Goal: Information Seeking & Learning: Stay updated

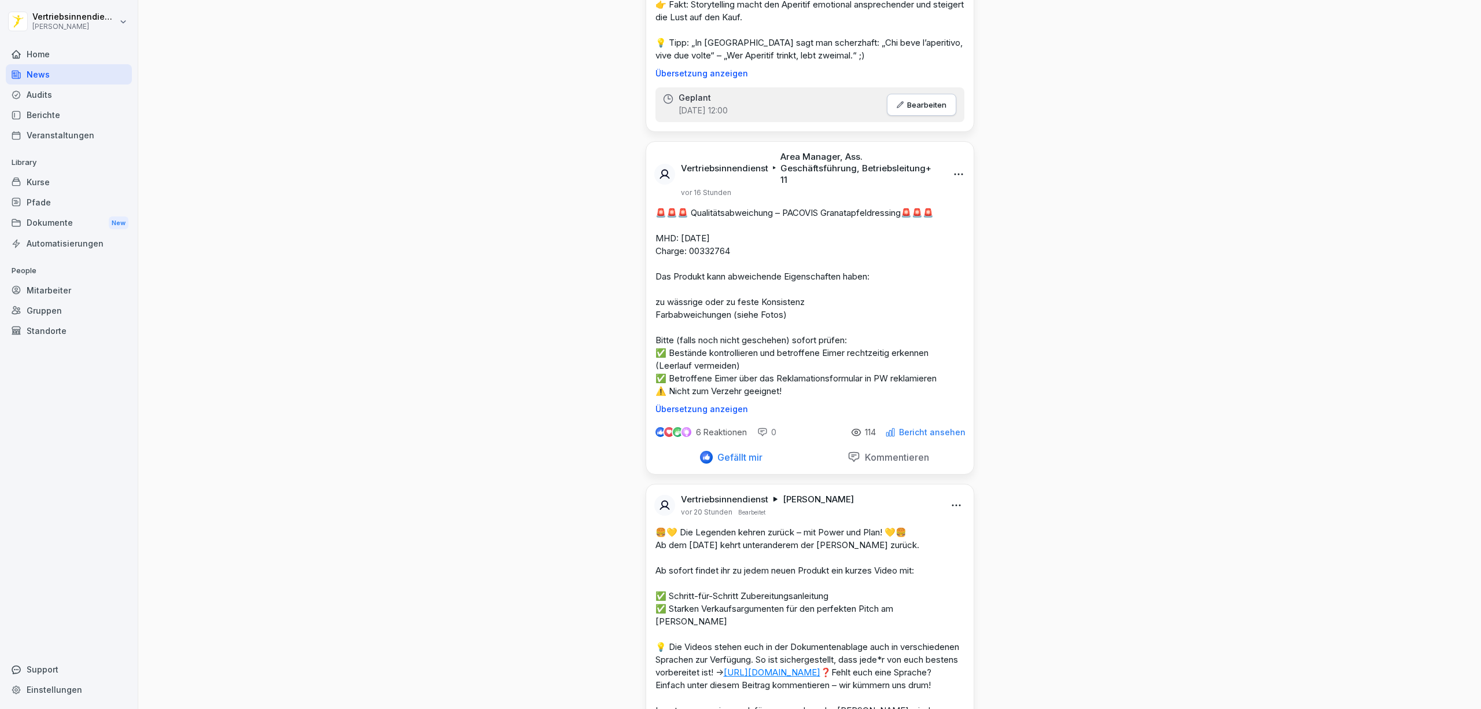
scroll to position [2443, 0]
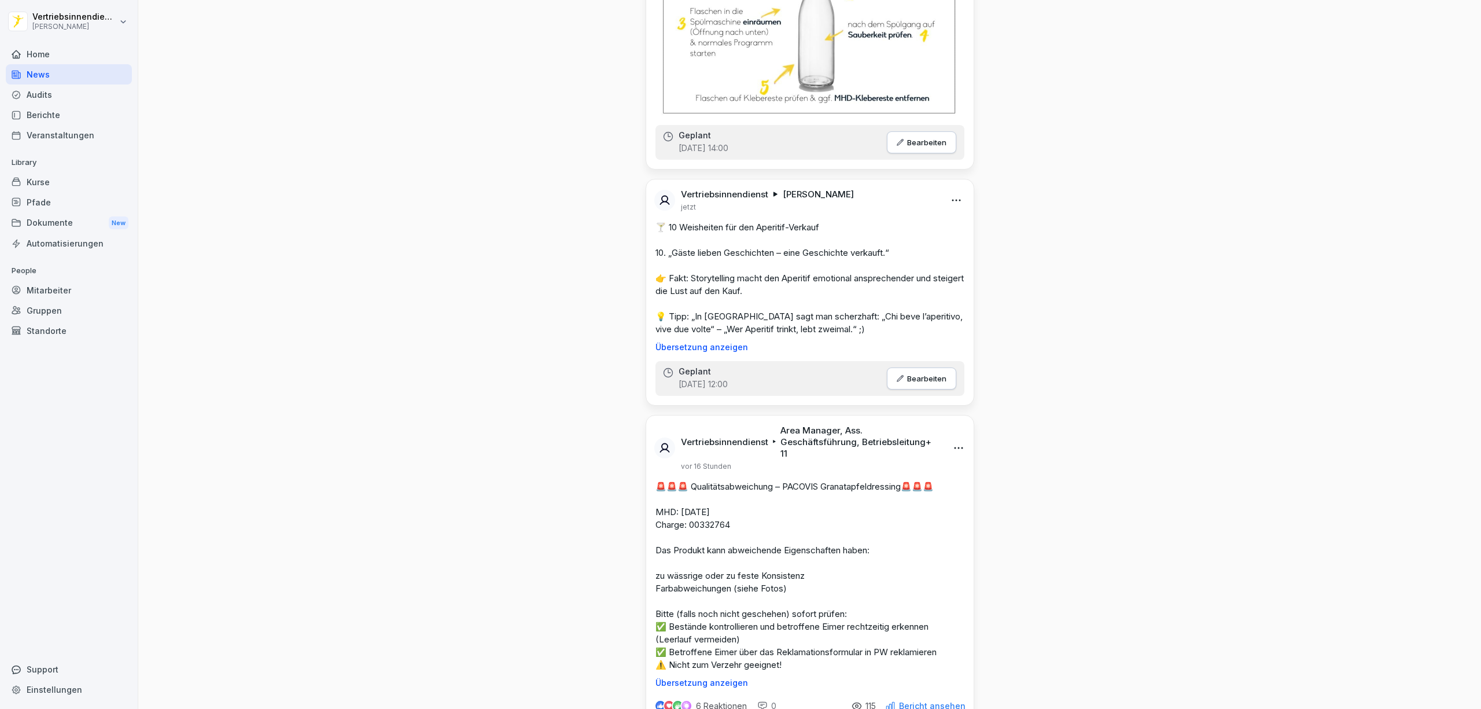
scroll to position [2314, 0]
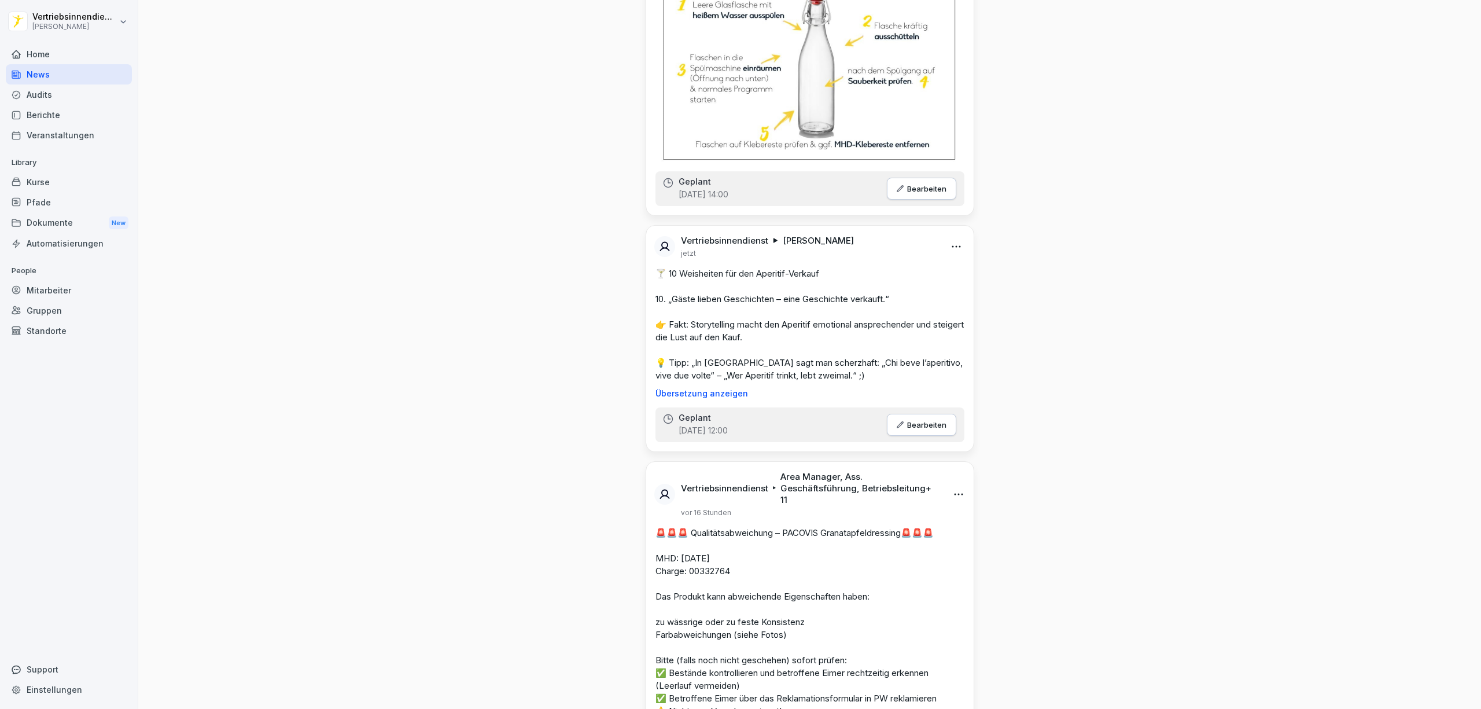
click at [949, 237] on html "Vertriebsinnendienst Peter Pane Home News Audits Berichte Veranstaltungen Libra…" at bounding box center [740, 354] width 1481 height 709
click at [1163, 307] on html "Vertriebsinnendienst Peter Pane Home News Audits Berichte Veranstaltungen Libra…" at bounding box center [740, 354] width 1481 height 709
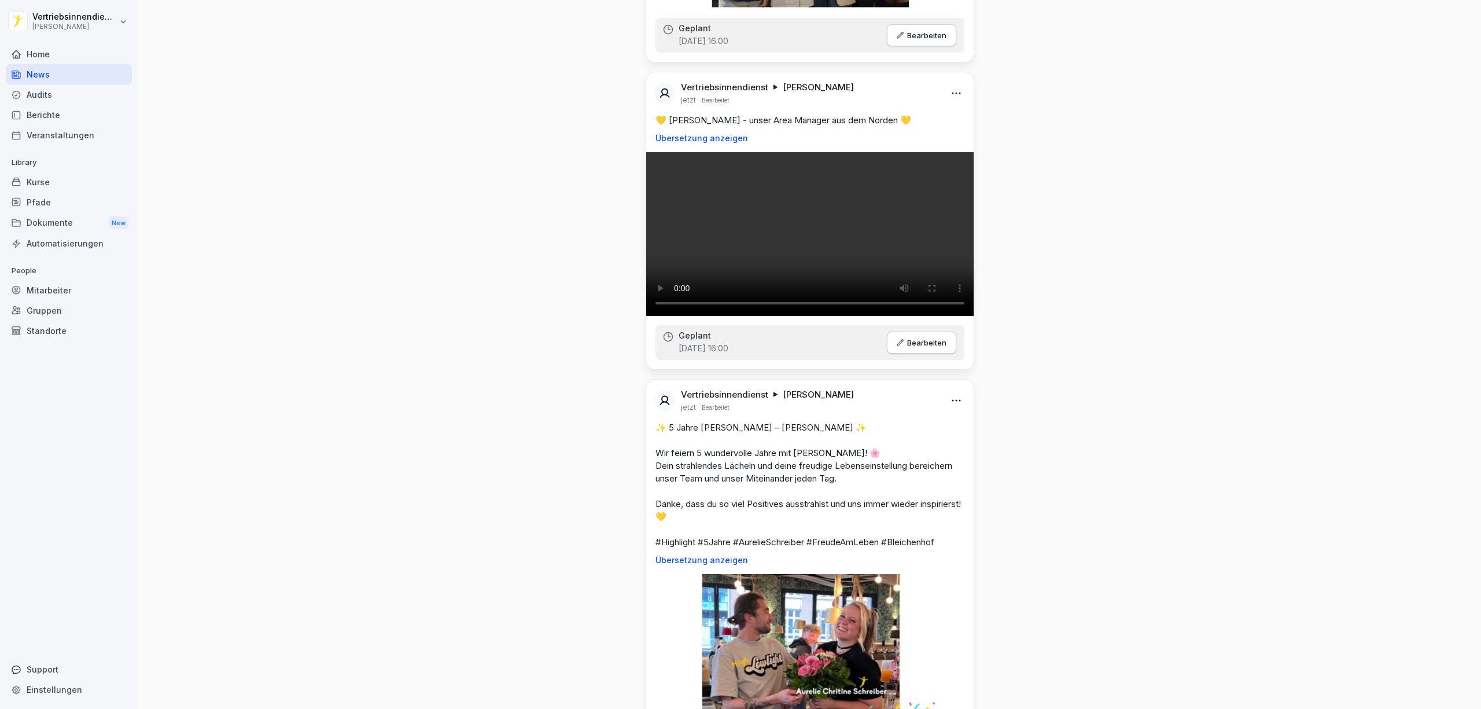
scroll to position [771, 0]
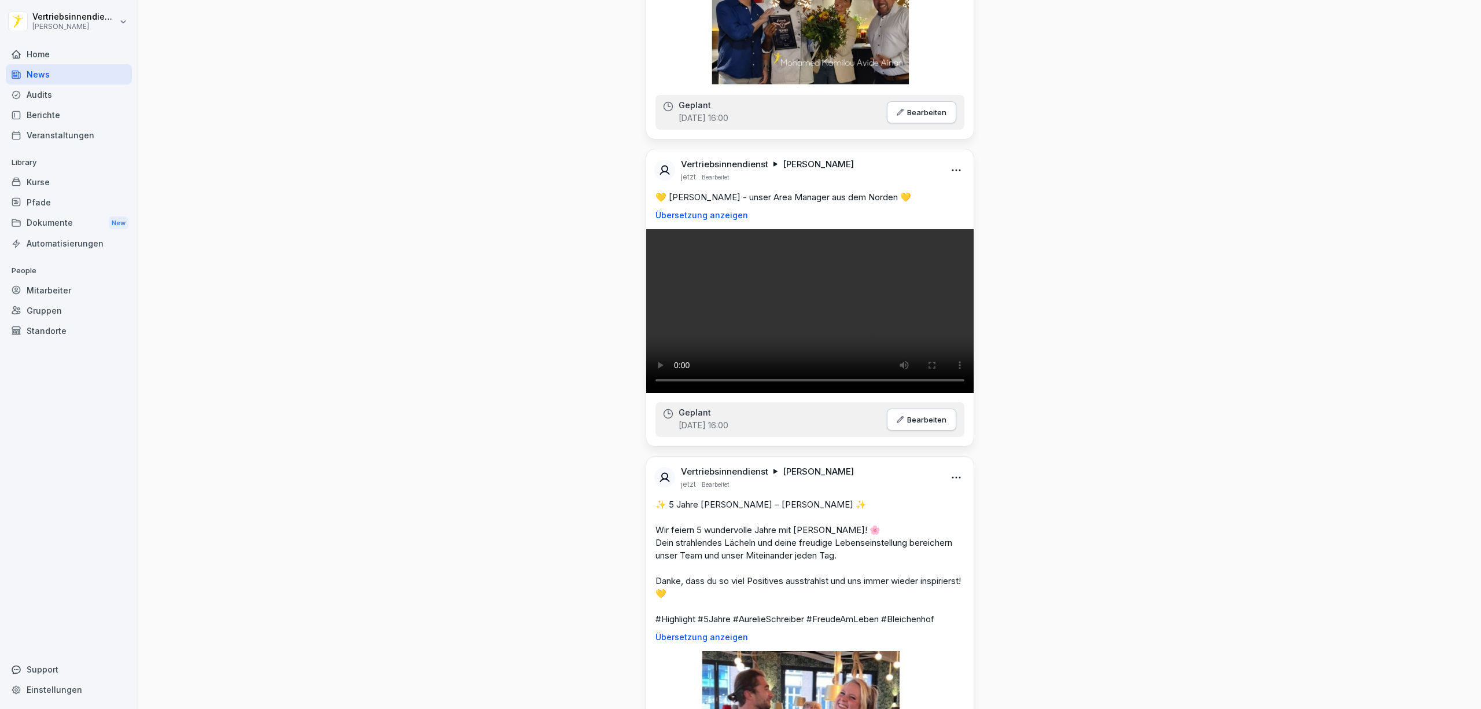
click at [950, 83] on html "Vertriebsinnendienst Peter Pane Home News Audits Berichte Veranstaltungen Libra…" at bounding box center [740, 354] width 1481 height 709
click at [864, 113] on div "Bearbeiten" at bounding box center [886, 111] width 143 height 23
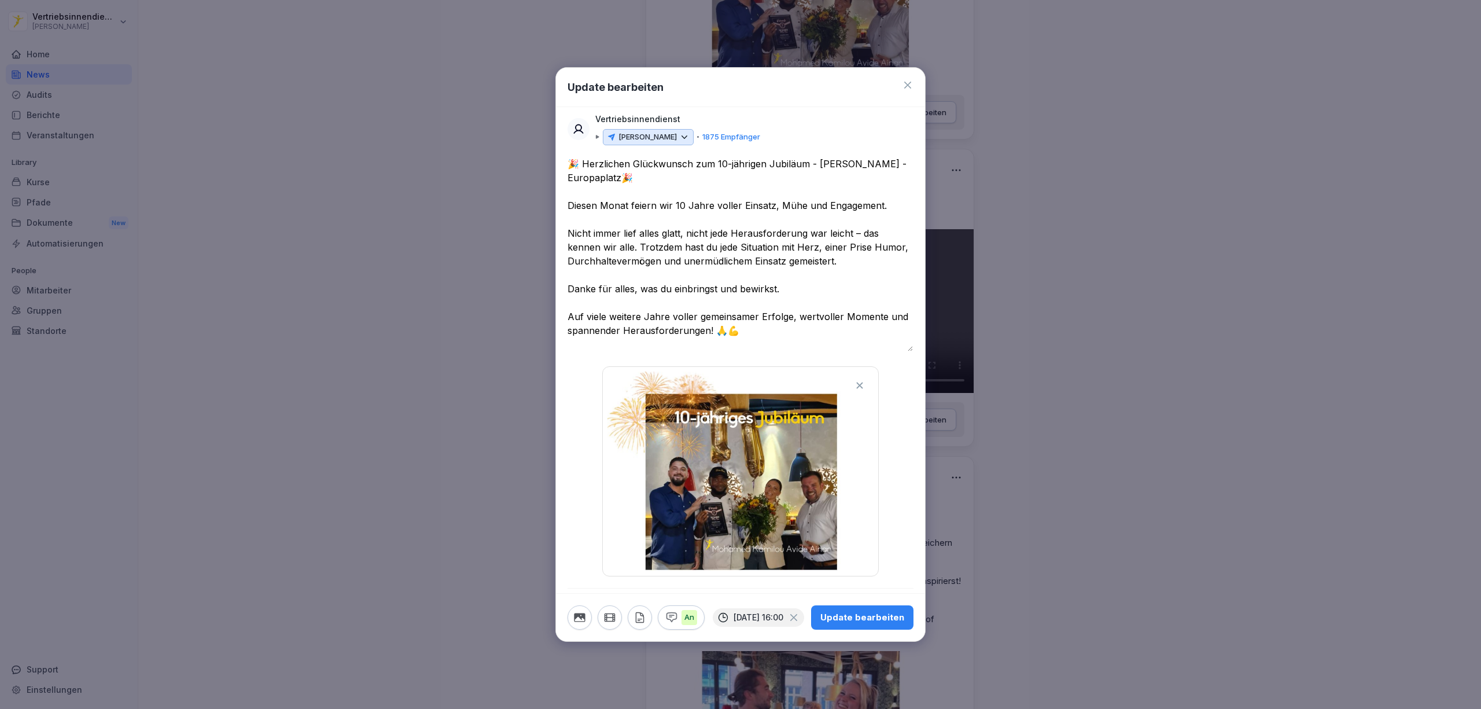
click at [912, 79] on icon at bounding box center [908, 85] width 12 height 12
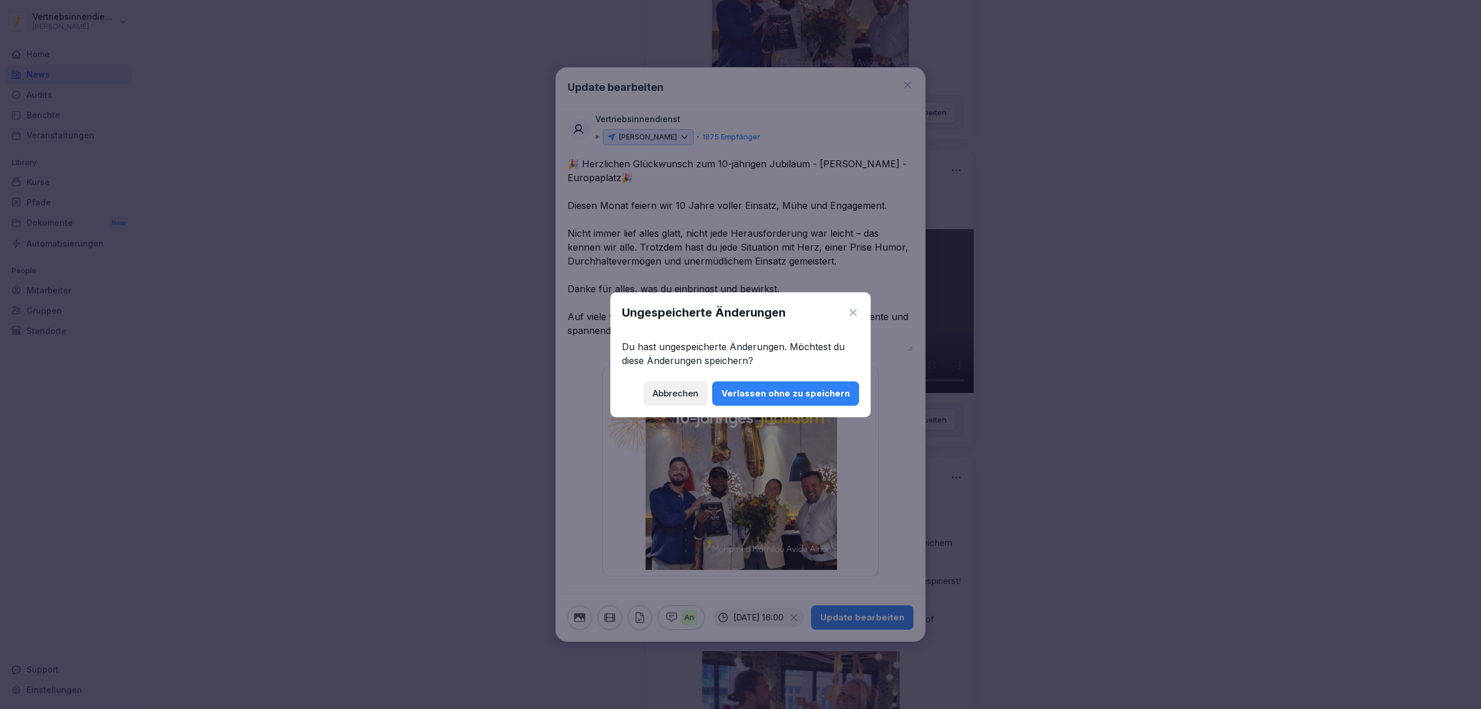
click at [771, 396] on div "Verlassen ohne zu speichern" at bounding box center [785, 393] width 128 height 13
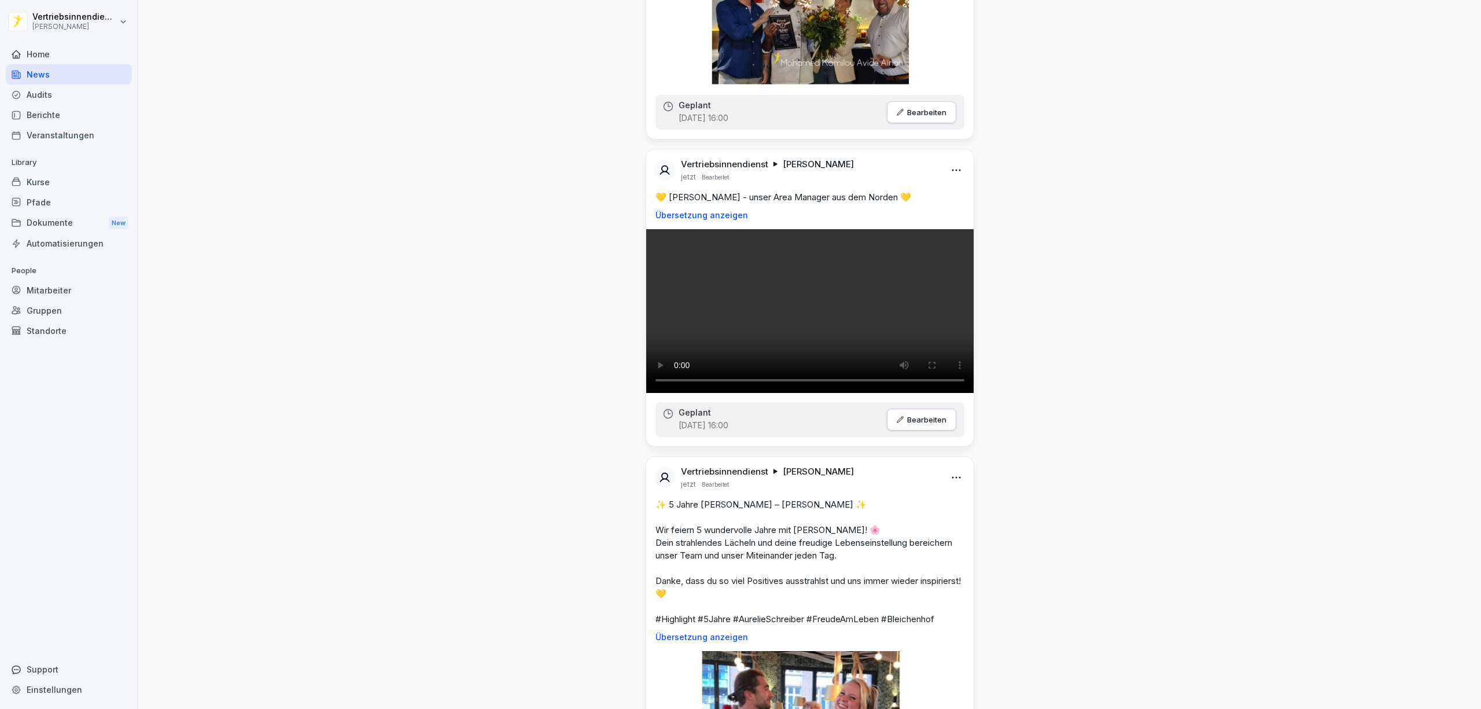
click at [922, 117] on p "Bearbeiten" at bounding box center [926, 112] width 39 height 9
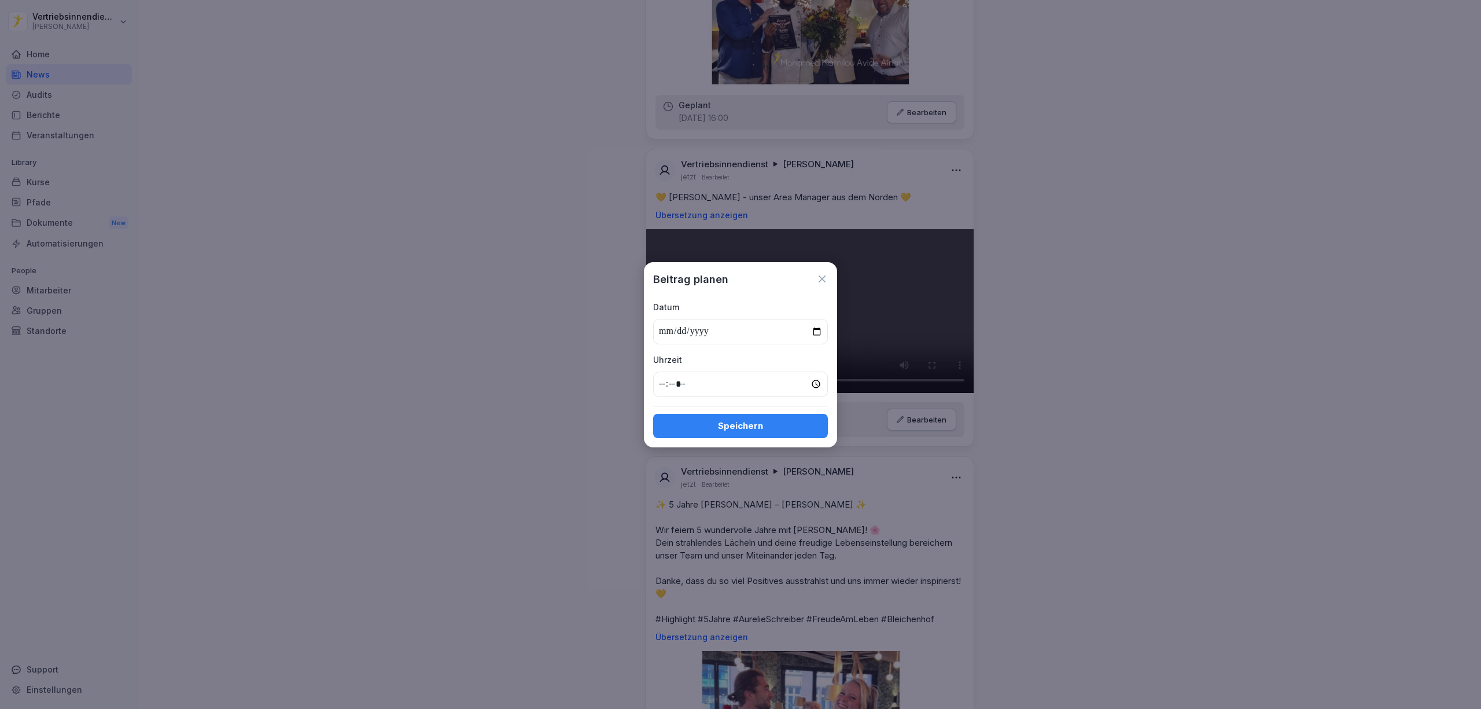
click at [813, 327] on input "**********" at bounding box center [740, 331] width 175 height 25
type input "**********"
click at [746, 425] on div "Speichern" at bounding box center [740, 425] width 156 height 13
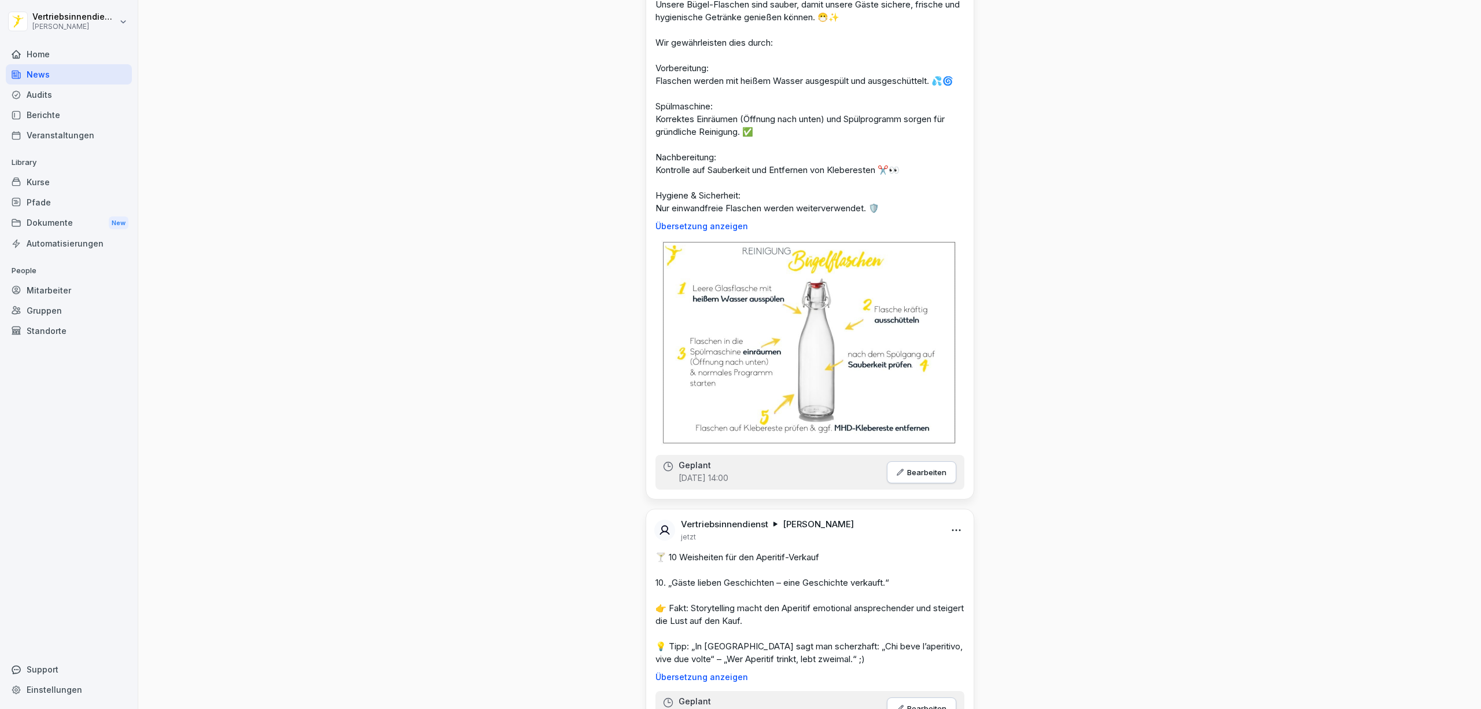
scroll to position [2160, 0]
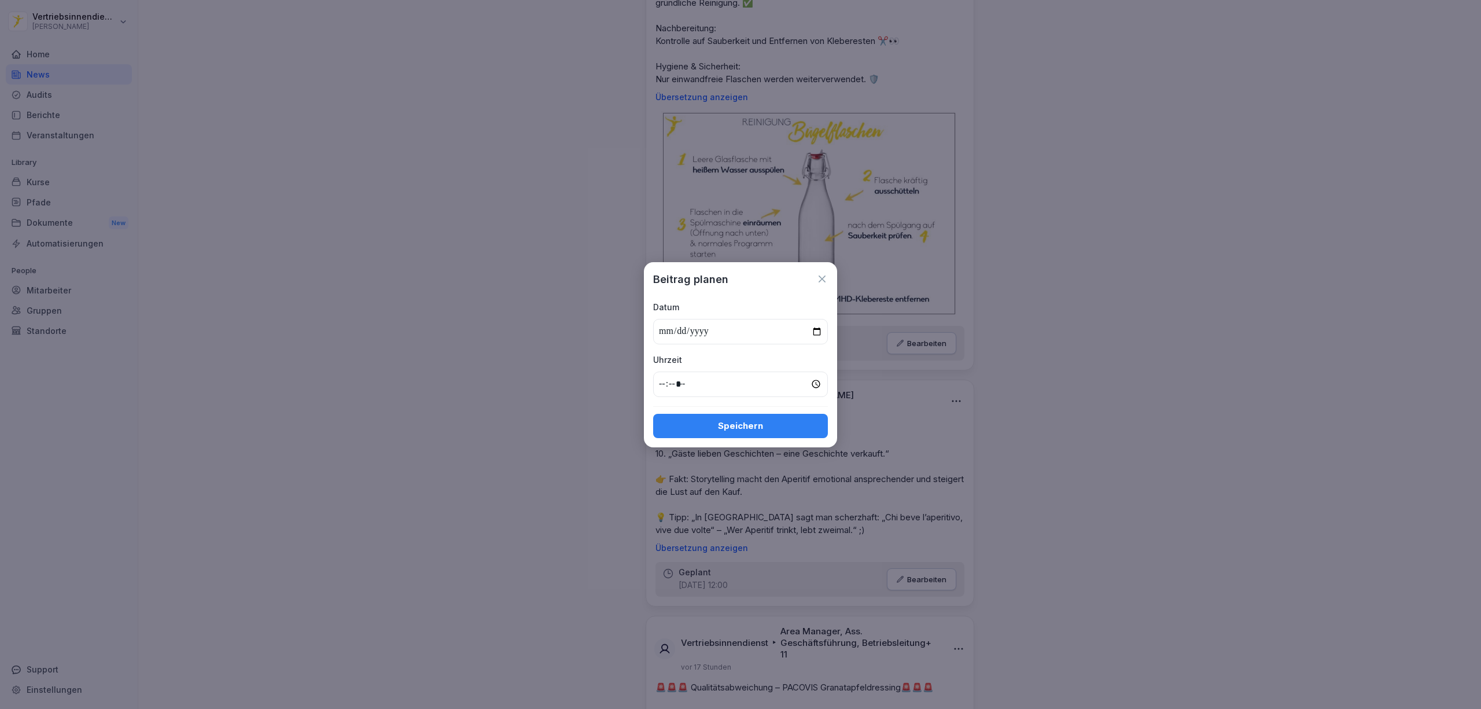
click at [666, 389] on input "*****" at bounding box center [740, 383] width 175 height 25
type input "*****"
click at [757, 426] on div "Speichern" at bounding box center [740, 425] width 156 height 13
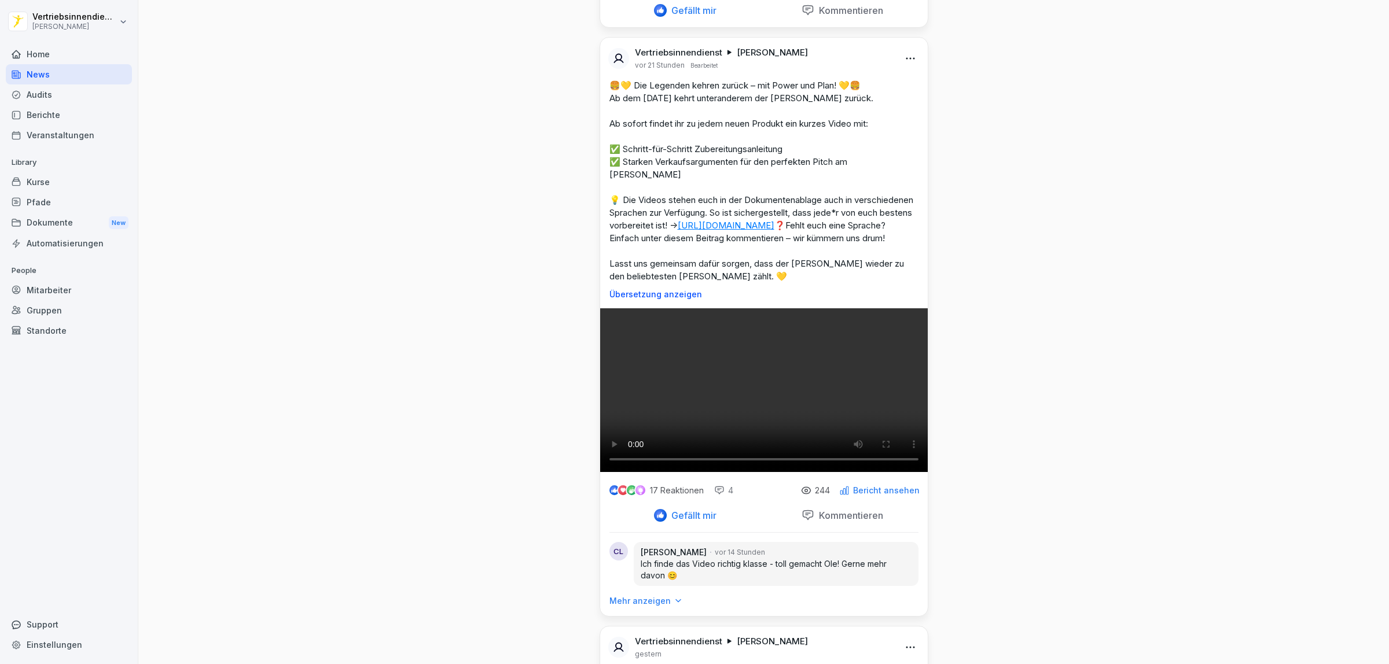
scroll to position [3087, 0]
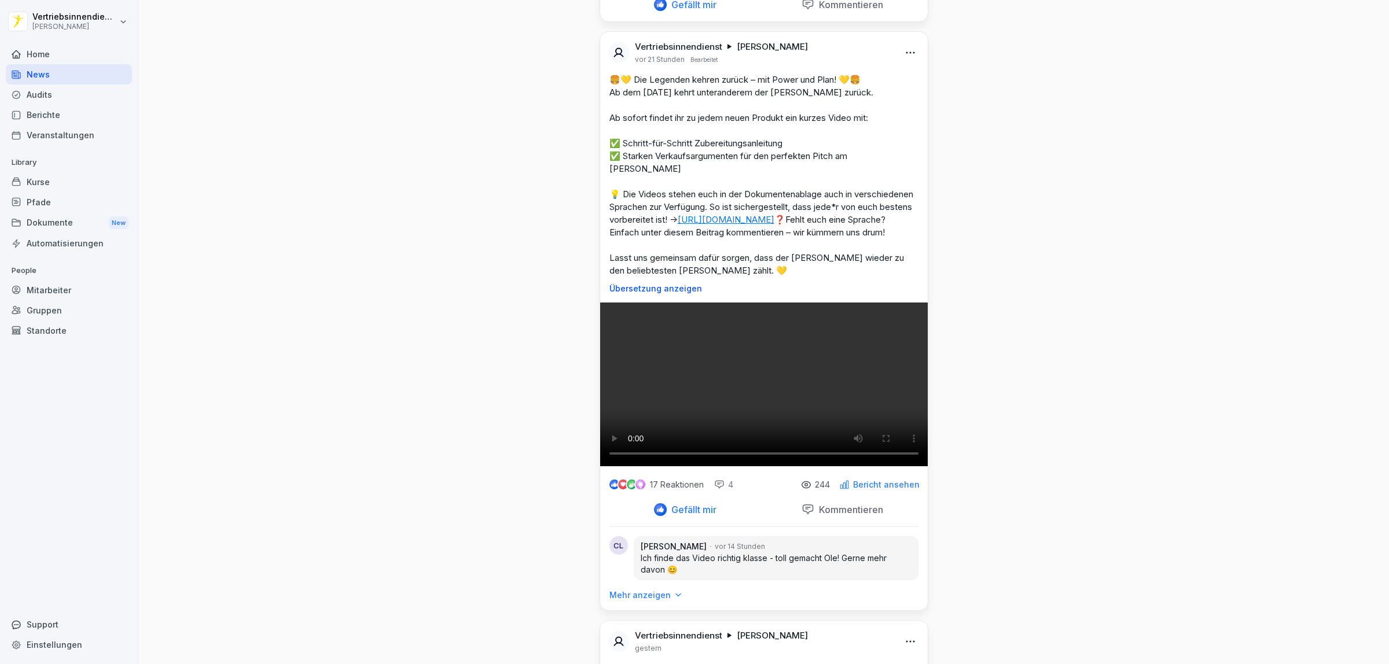
drag, startPoint x: 787, startPoint y: 377, endPoint x: 613, endPoint y: 381, distance: 174.2
copy p "10 Weisheiten für den Aperitif-Verkauf"
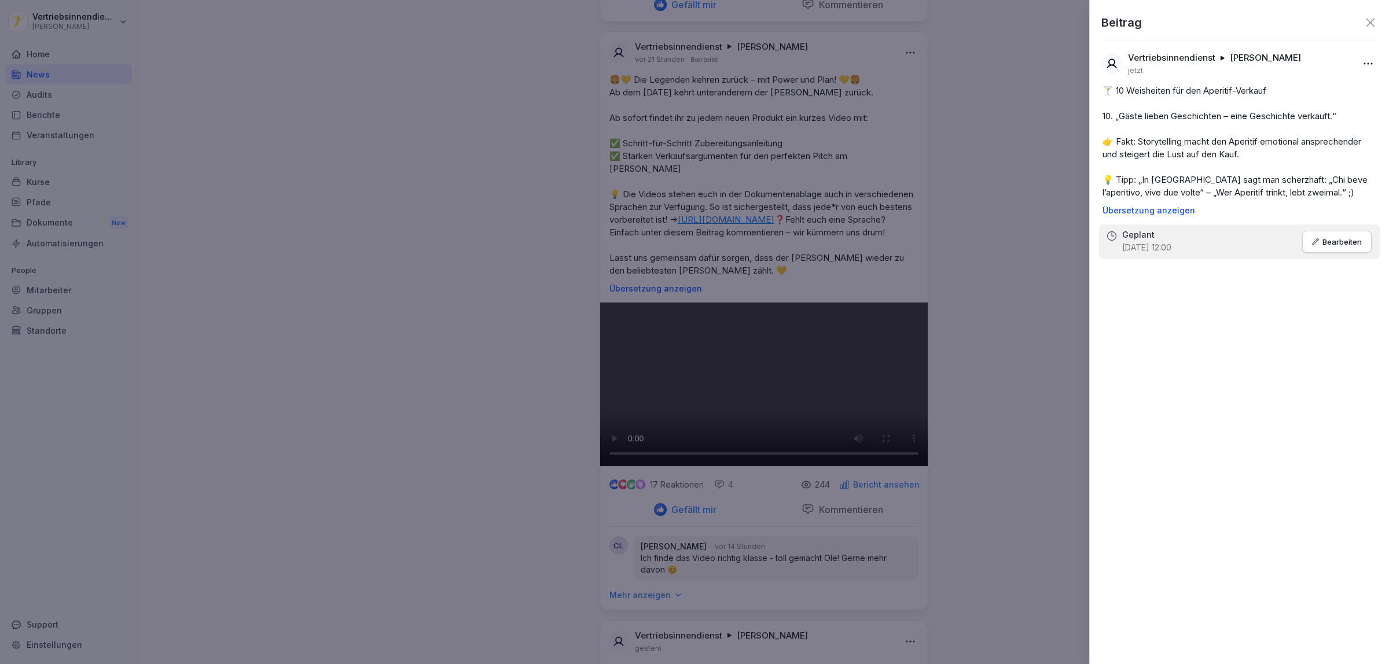
click at [1010, 325] on div at bounding box center [694, 332] width 1389 height 664
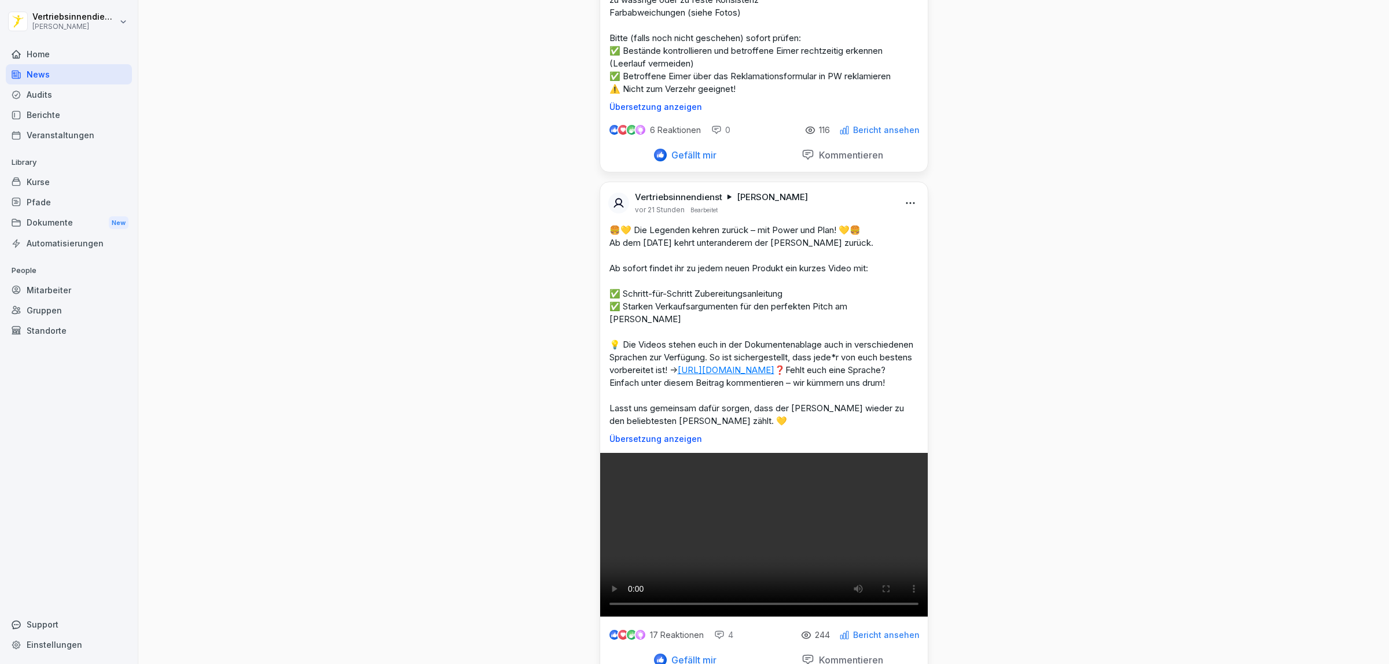
scroll to position [2725, 0]
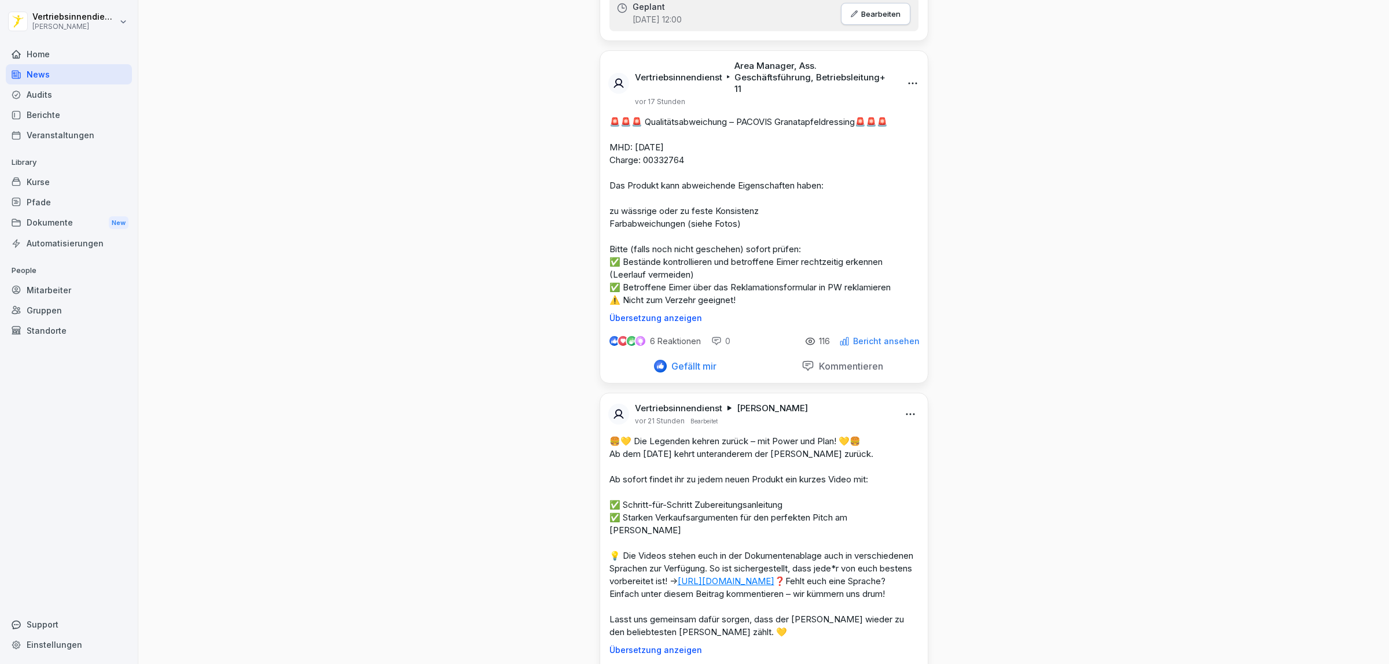
drag, startPoint x: 601, startPoint y: 160, endPoint x: 731, endPoint y: 160, distance: 130.2
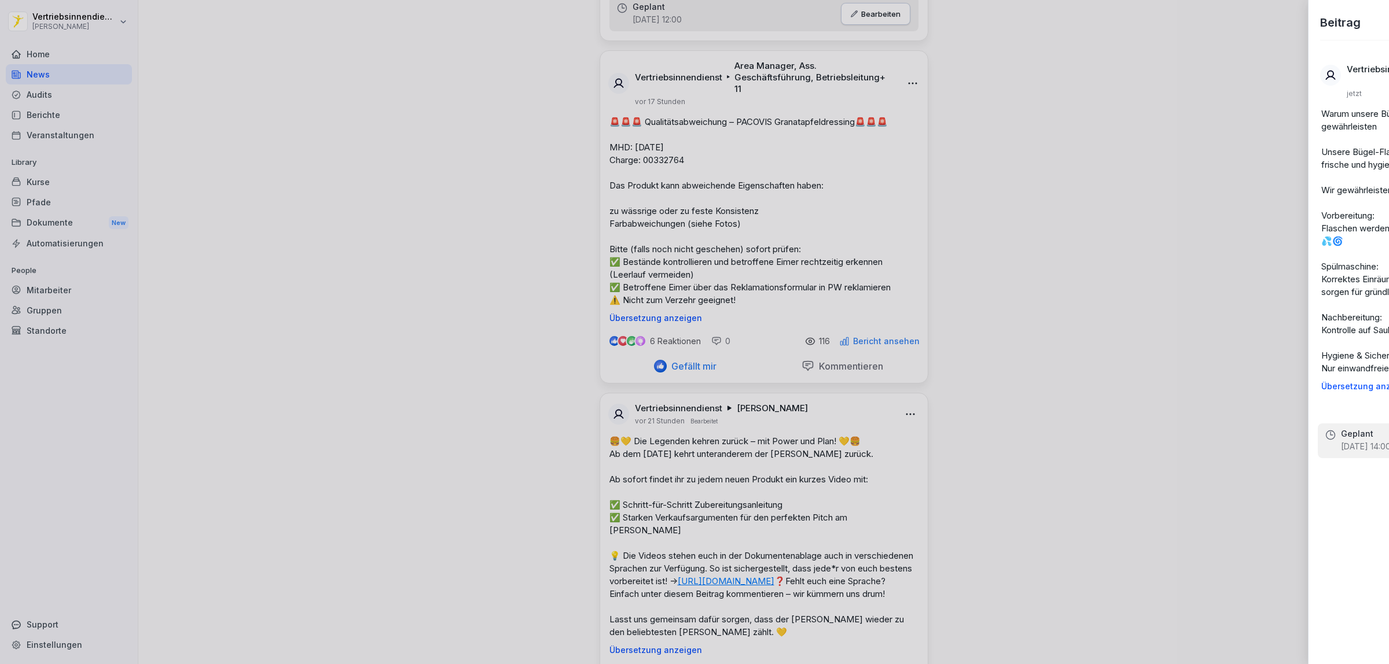
copy p "Warum unsere Bügel-Flaschen"
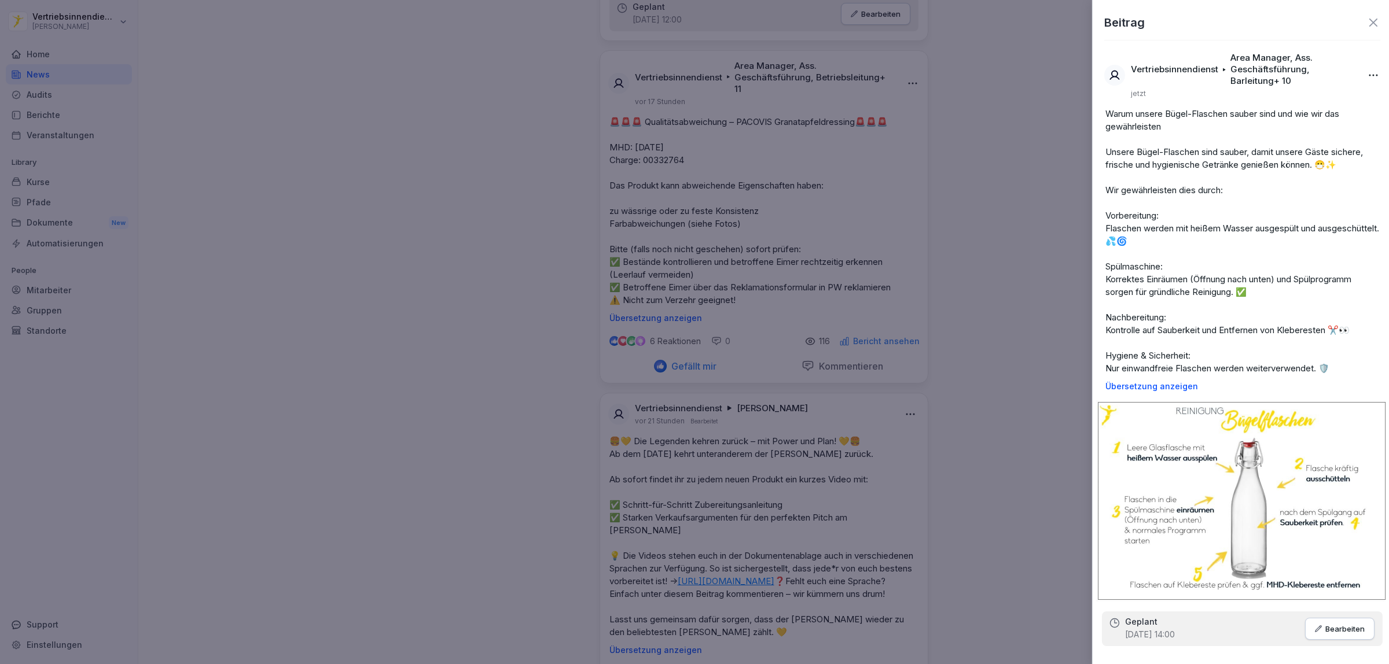
click at [976, 349] on div at bounding box center [694, 332] width 1389 height 664
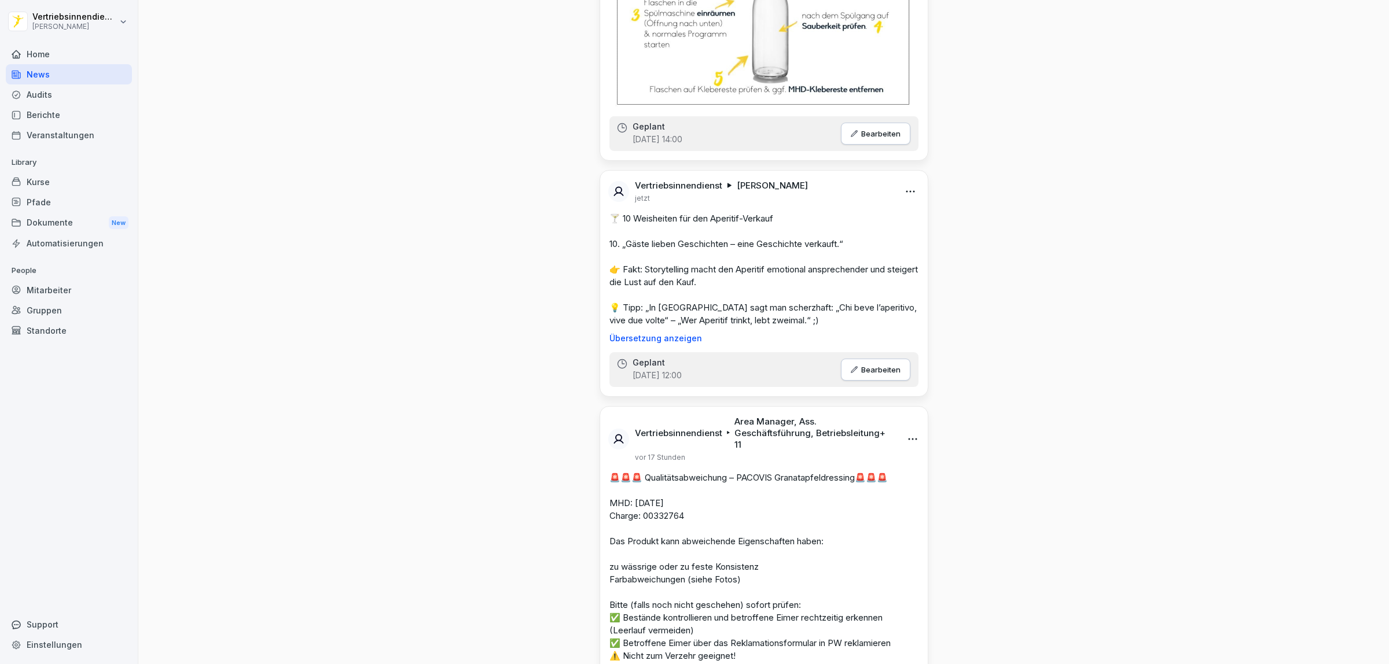
scroll to position [2363, 0]
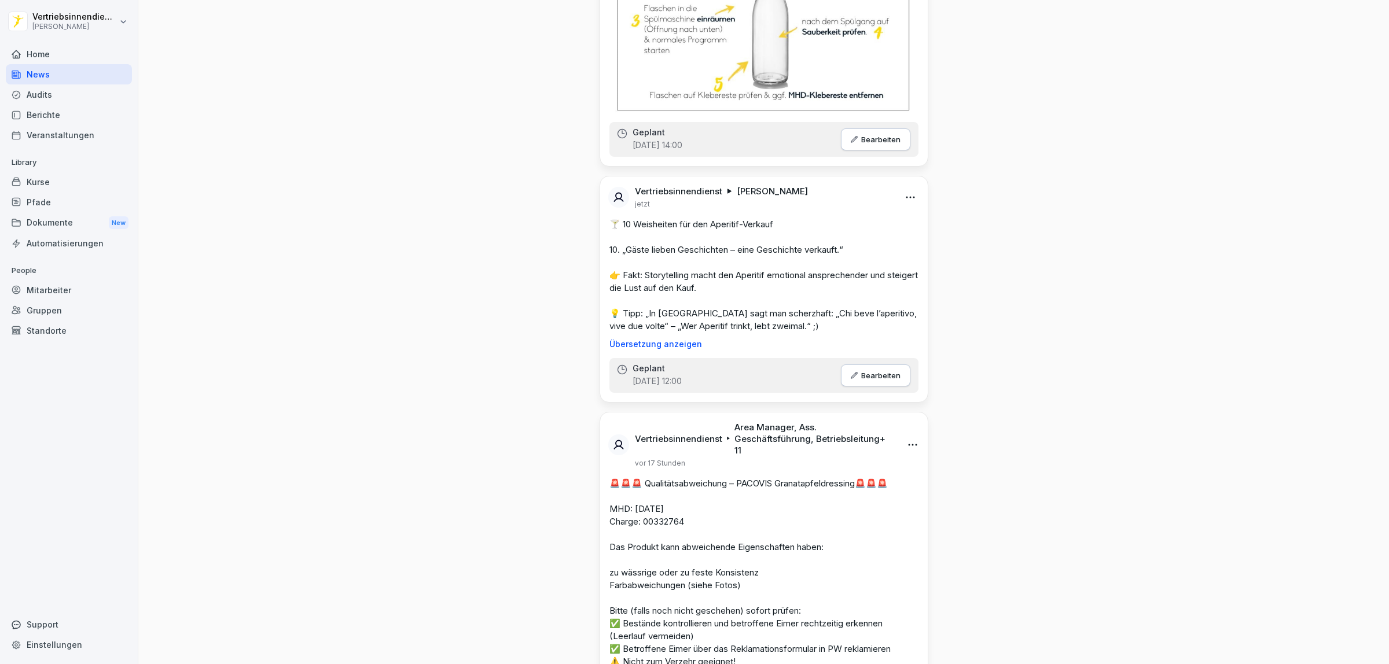
drag, startPoint x: 599, startPoint y: 220, endPoint x: 692, endPoint y: 226, distance: 93.3
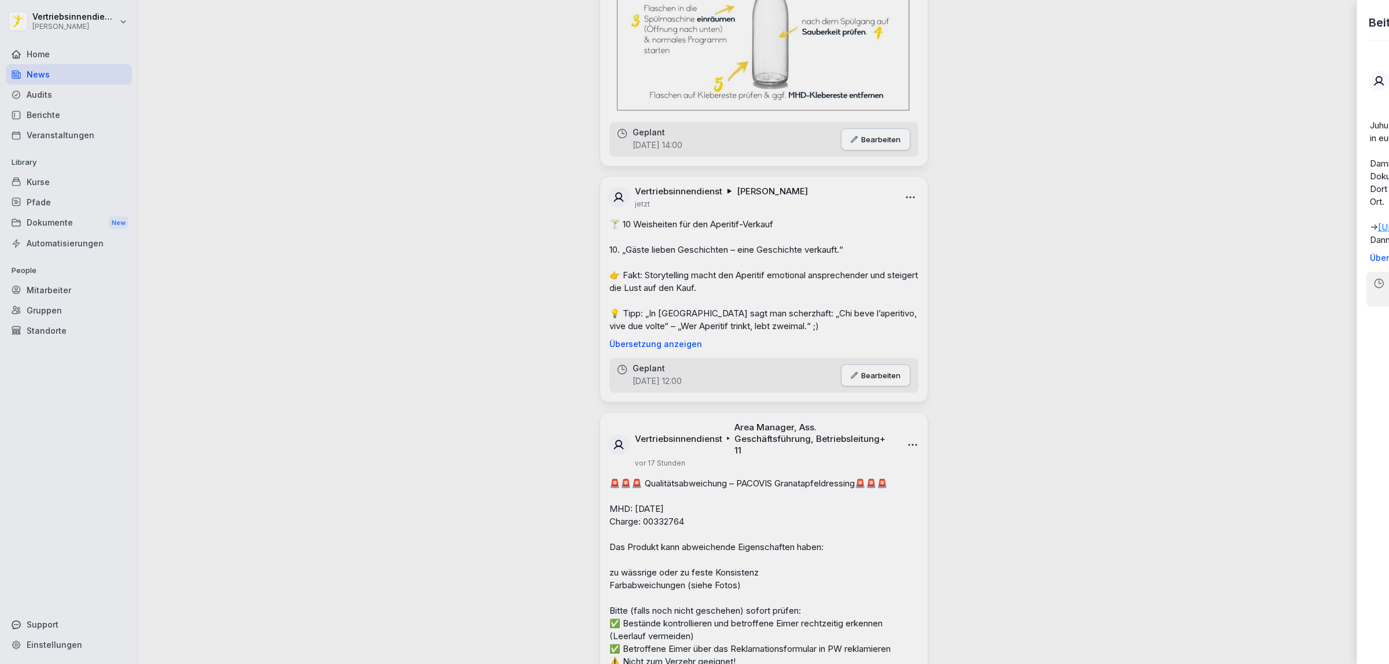
copy p "Juhu, es geht los! 🎉 A"
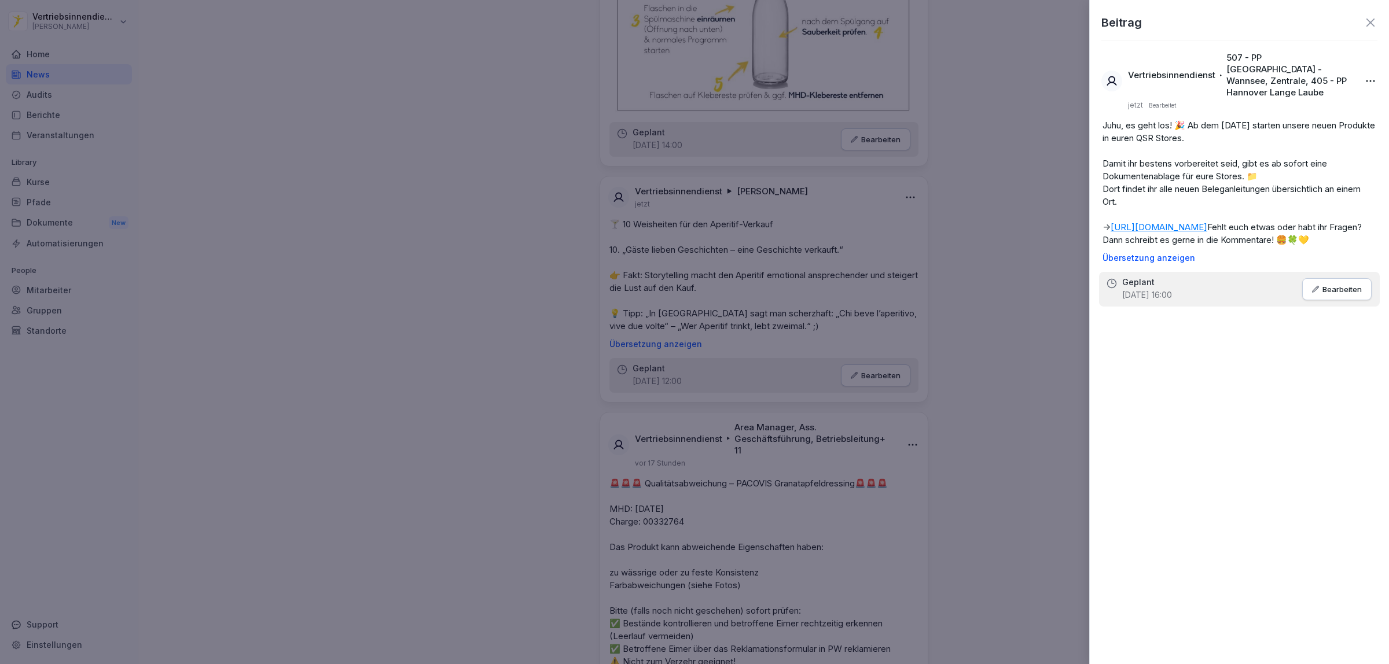
click at [1046, 279] on div at bounding box center [694, 332] width 1389 height 664
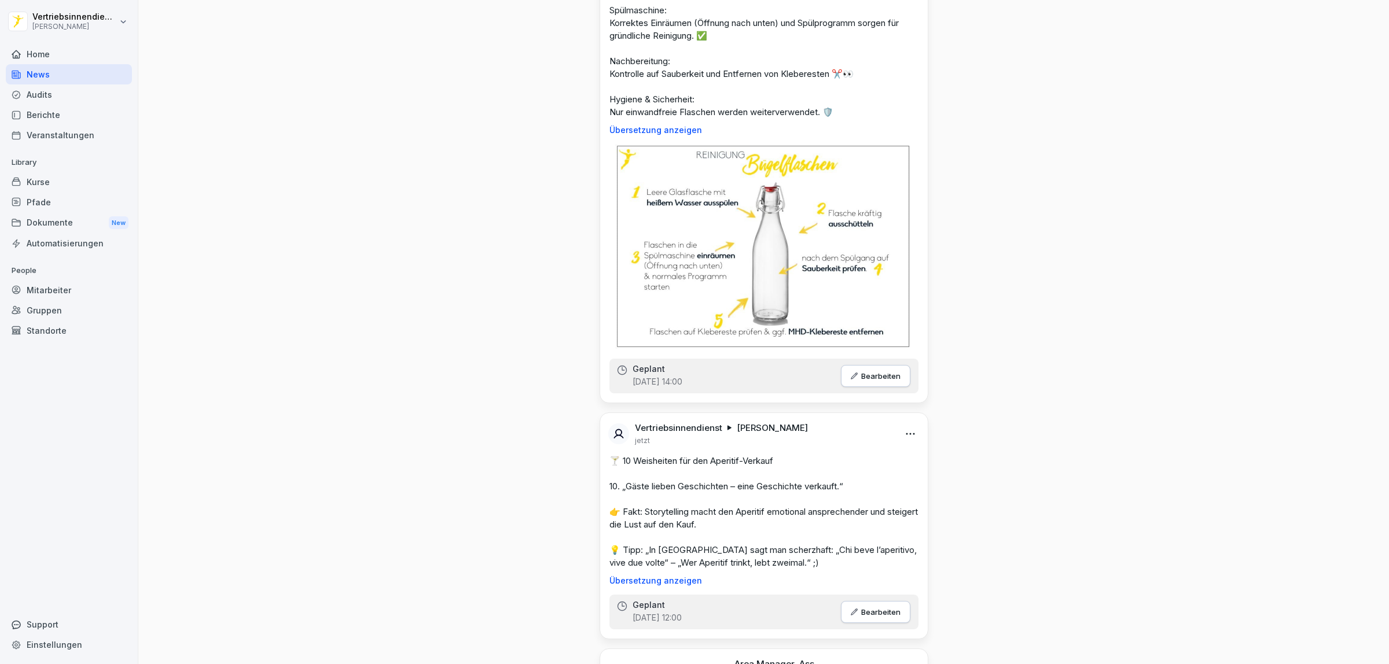
scroll to position [1857, 0]
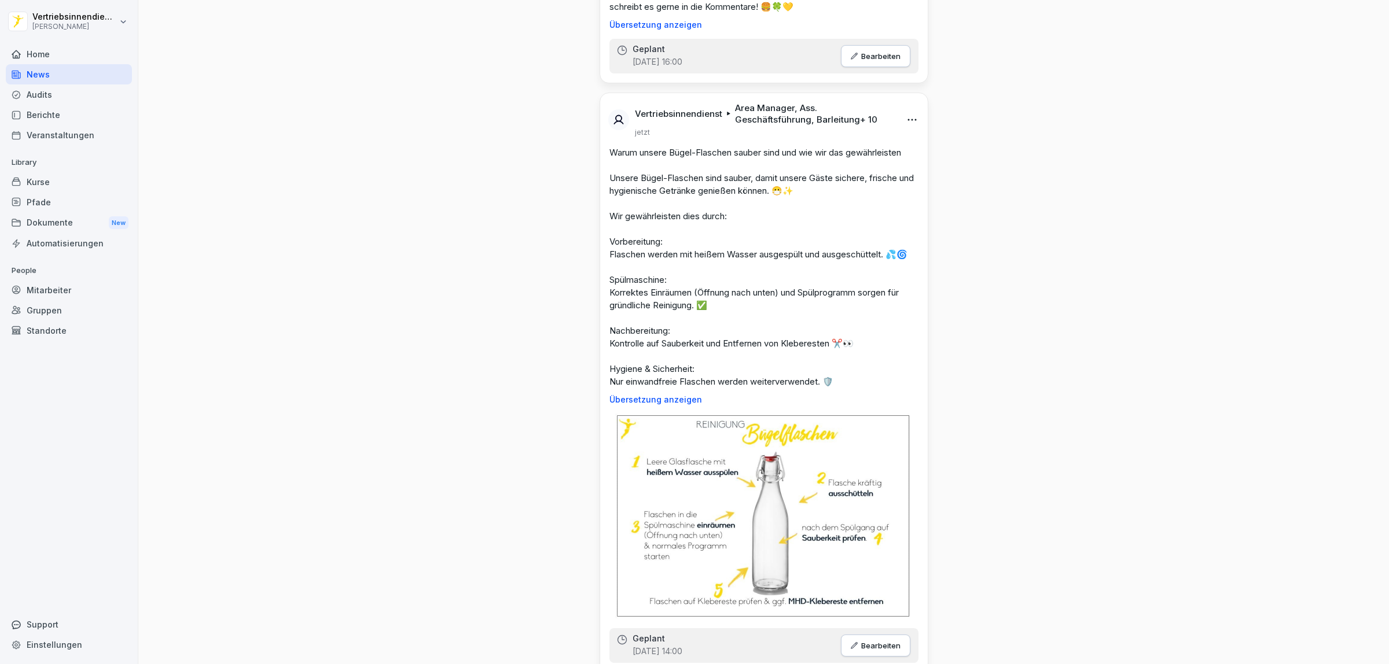
drag, startPoint x: 831, startPoint y: 218, endPoint x: 738, endPoint y: 220, distance: 93.7
copy p "10-jährigen Jubiläum -"
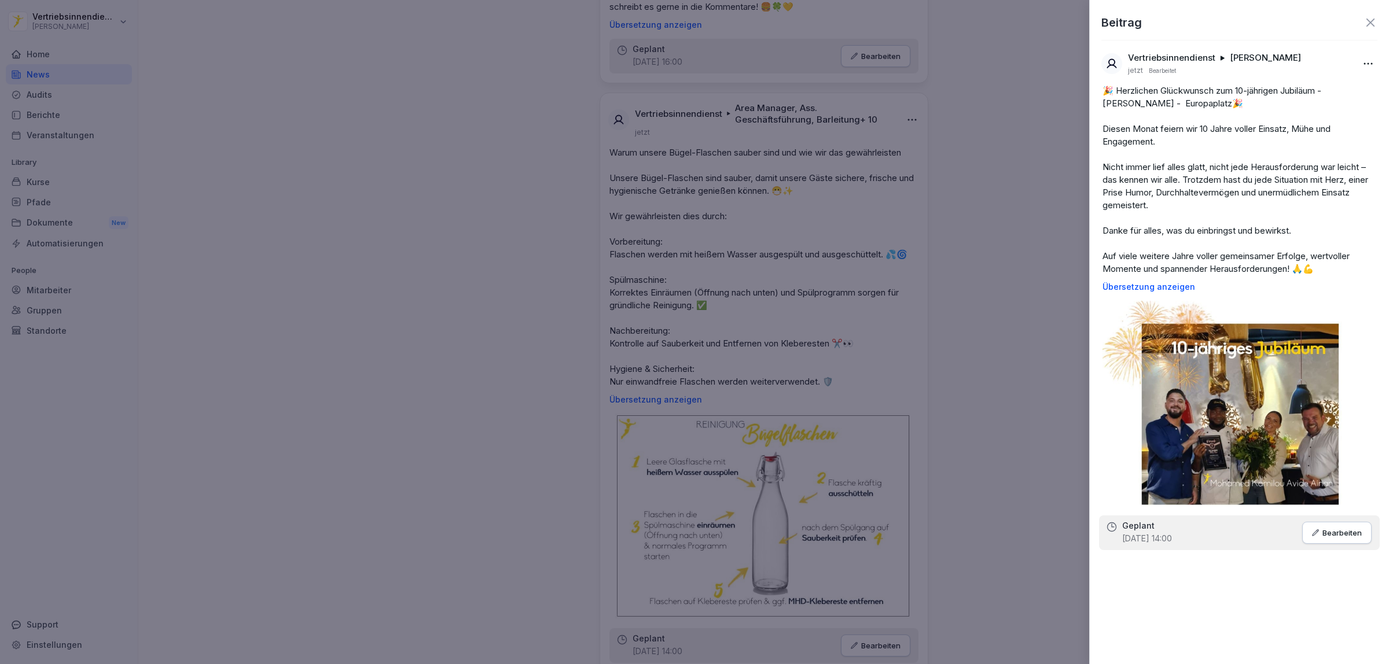
click at [912, 396] on div at bounding box center [694, 332] width 1389 height 664
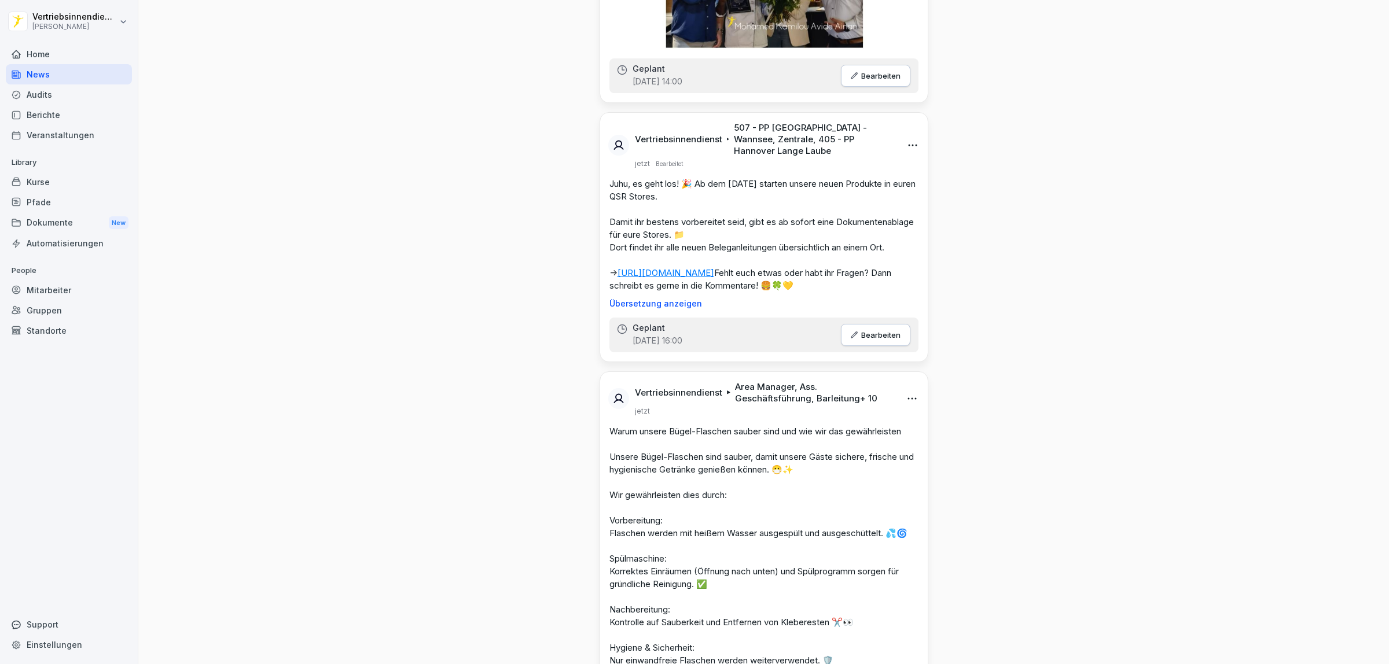
scroll to position [1496, 0]
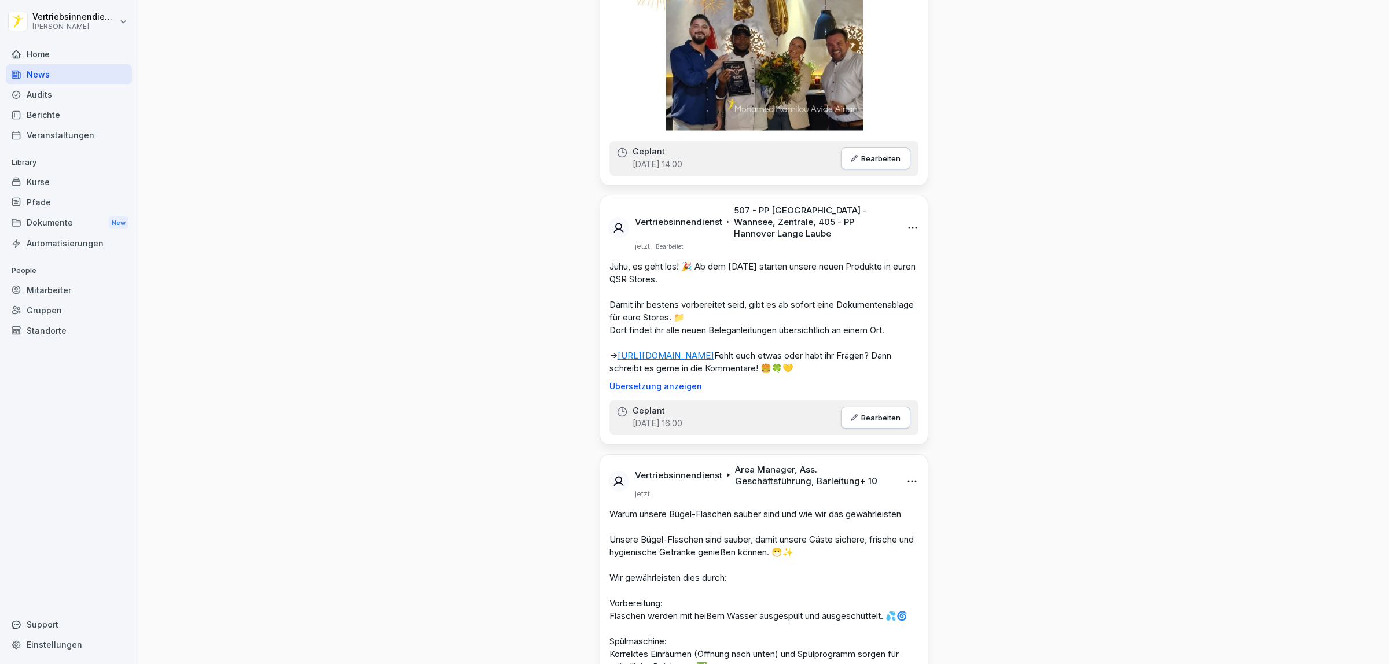
drag, startPoint x: 761, startPoint y: 113, endPoint x: 618, endPoint y: 116, distance: 142.9
copy p "5 Jahre Aurelie Christine Schreiber"
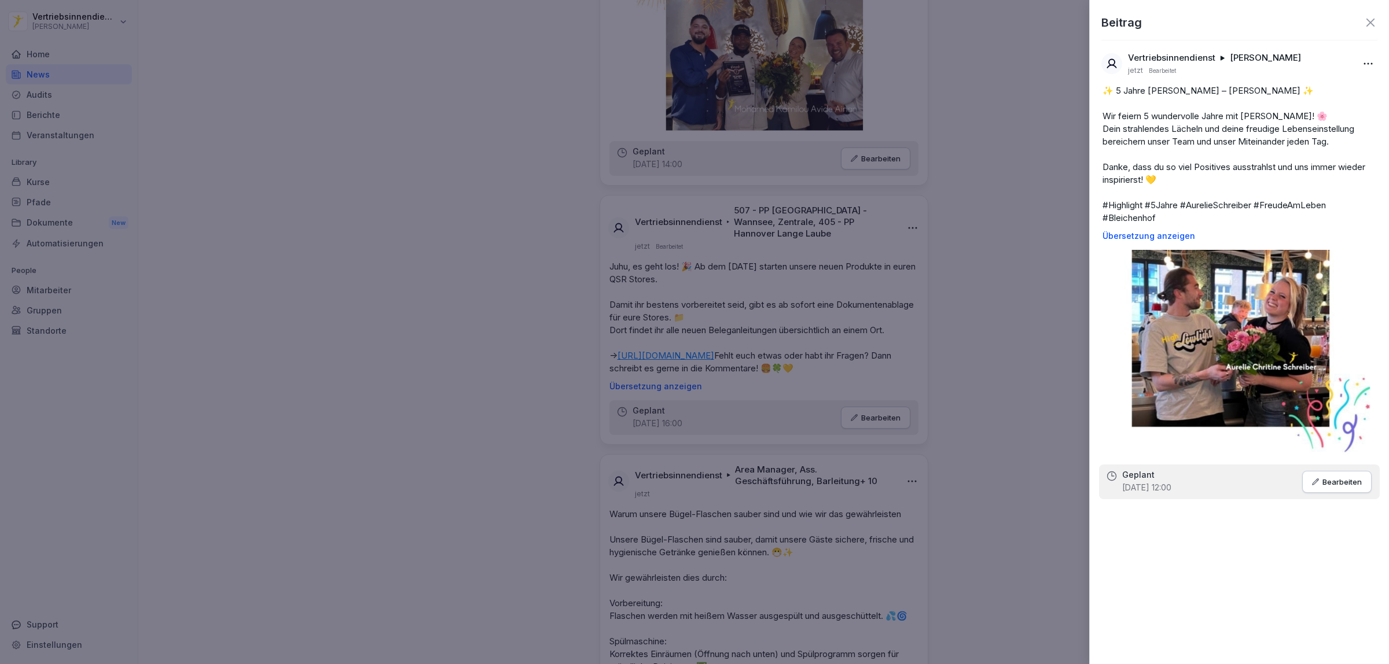
drag, startPoint x: 970, startPoint y: 245, endPoint x: 962, endPoint y: 246, distance: 8.8
click at [970, 245] on div at bounding box center [694, 332] width 1389 height 664
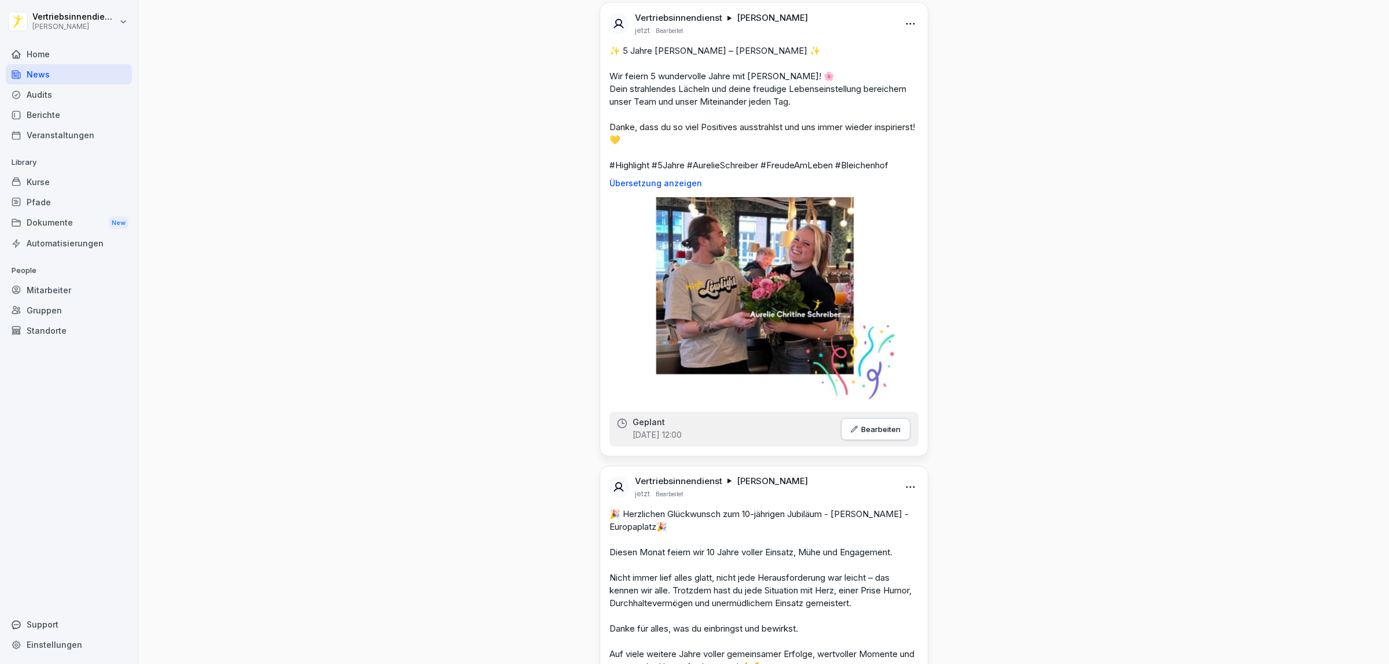
scroll to position [700, 0]
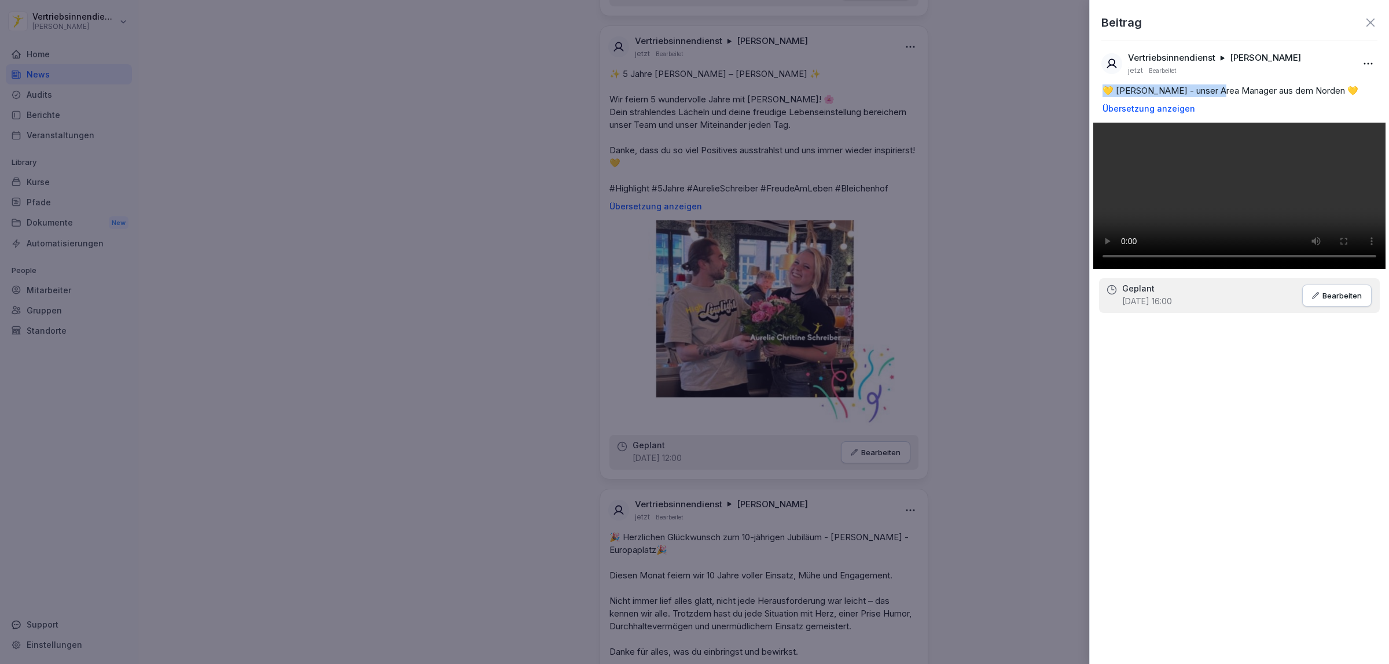
drag, startPoint x: 1216, startPoint y: 91, endPoint x: 1102, endPoint y: 91, distance: 113.4
click at [1102, 91] on p "💛 [PERSON_NAME] - unser Area Manager aus dem Norden 💛" at bounding box center [1239, 90] width 274 height 13
copy p "💛 Björn Maas - unser Area"
click at [1002, 240] on div at bounding box center [694, 332] width 1389 height 664
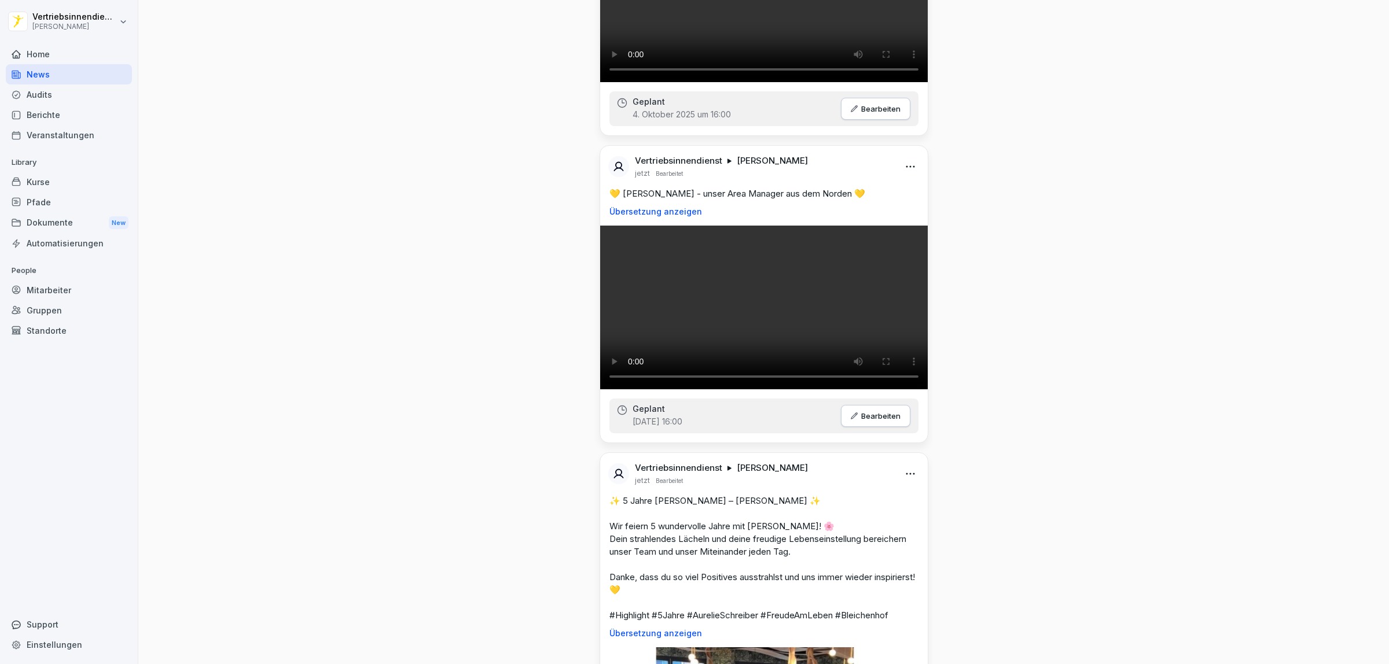
scroll to position [266, 0]
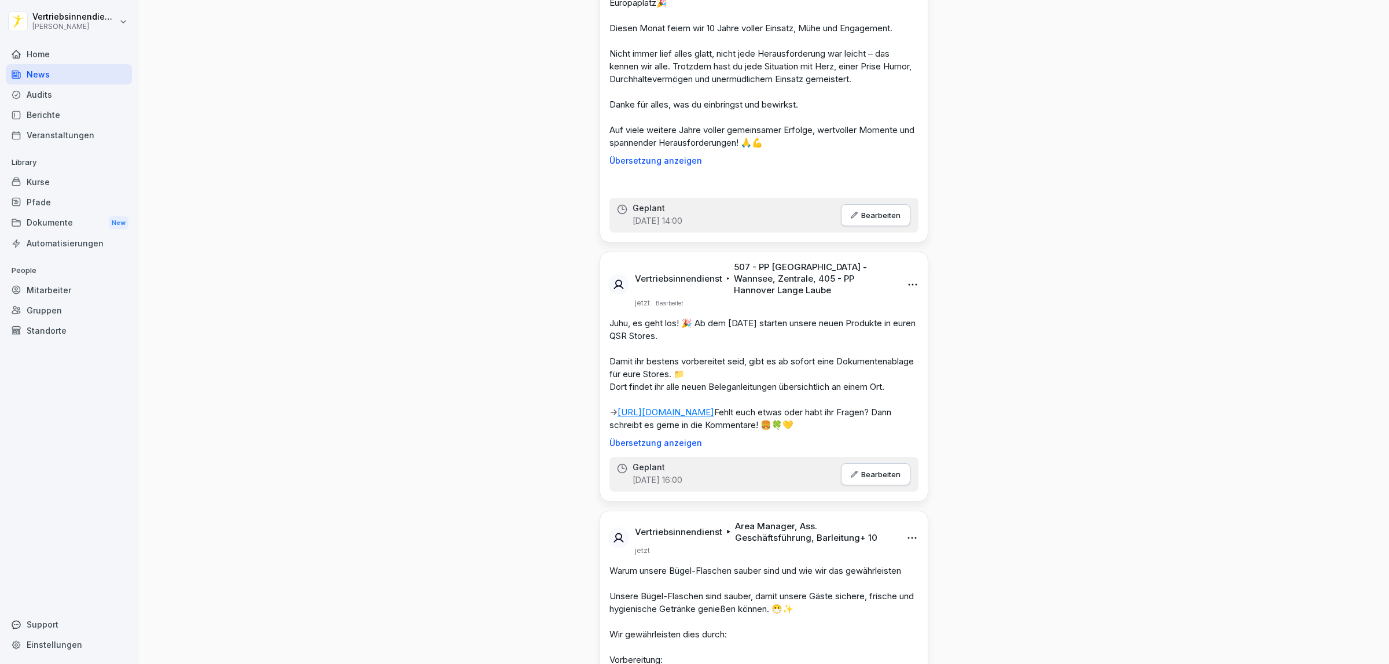
scroll to position [1446, 0]
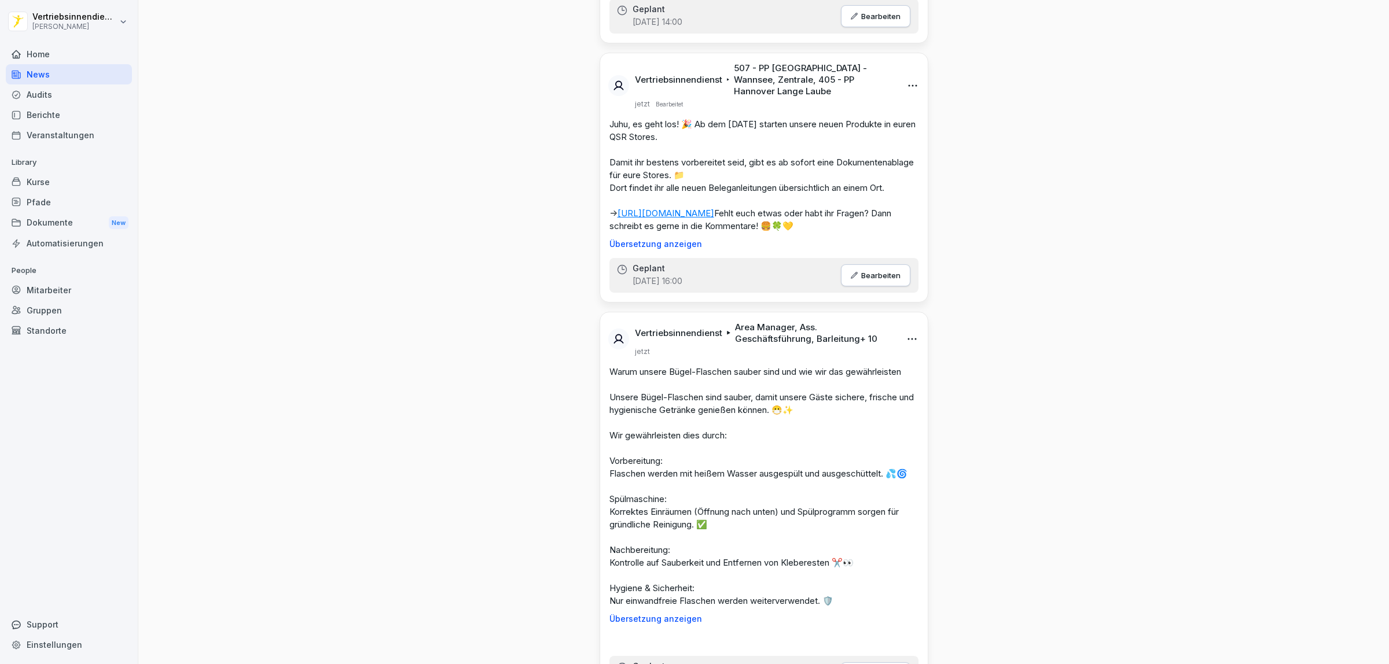
click at [1100, 391] on div "News Neues Update Vertriebsinnendienst [PERSON_NAME] jetzt Bearbeitet 💛 [PERSON…" at bounding box center [763, 428] width 1250 height 3749
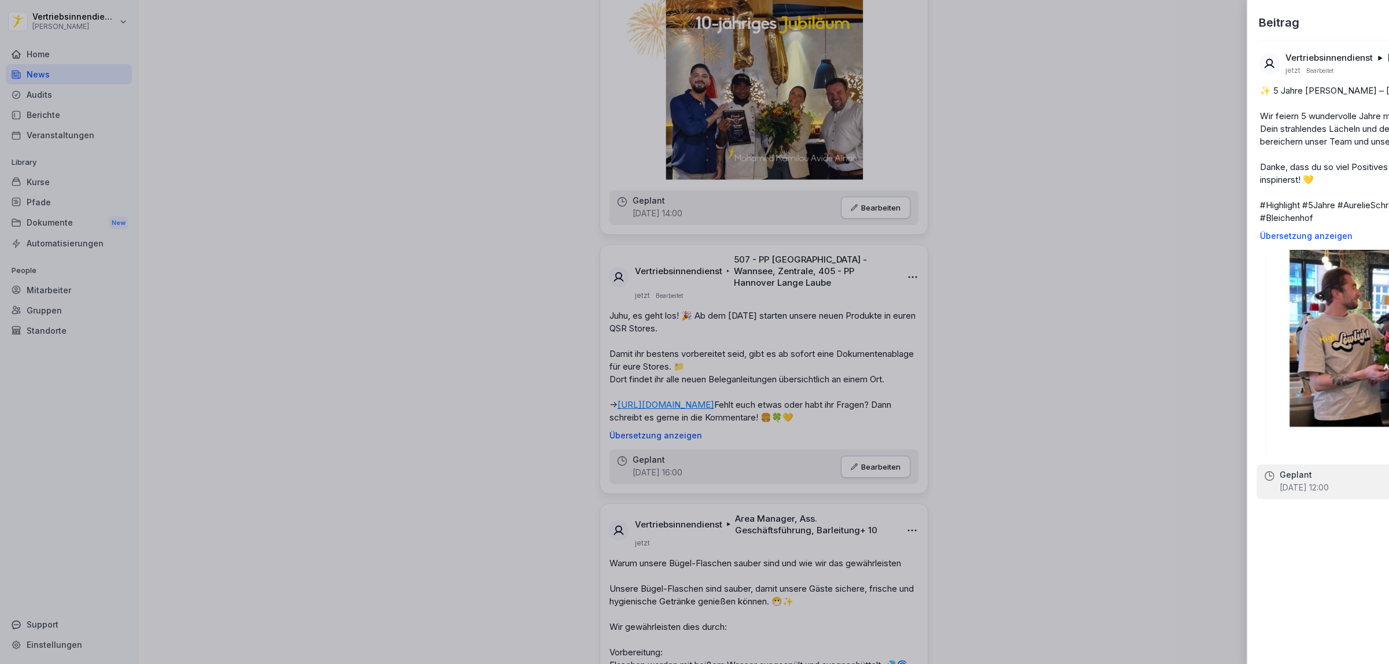
click at [407, 415] on div at bounding box center [694, 332] width 1389 height 664
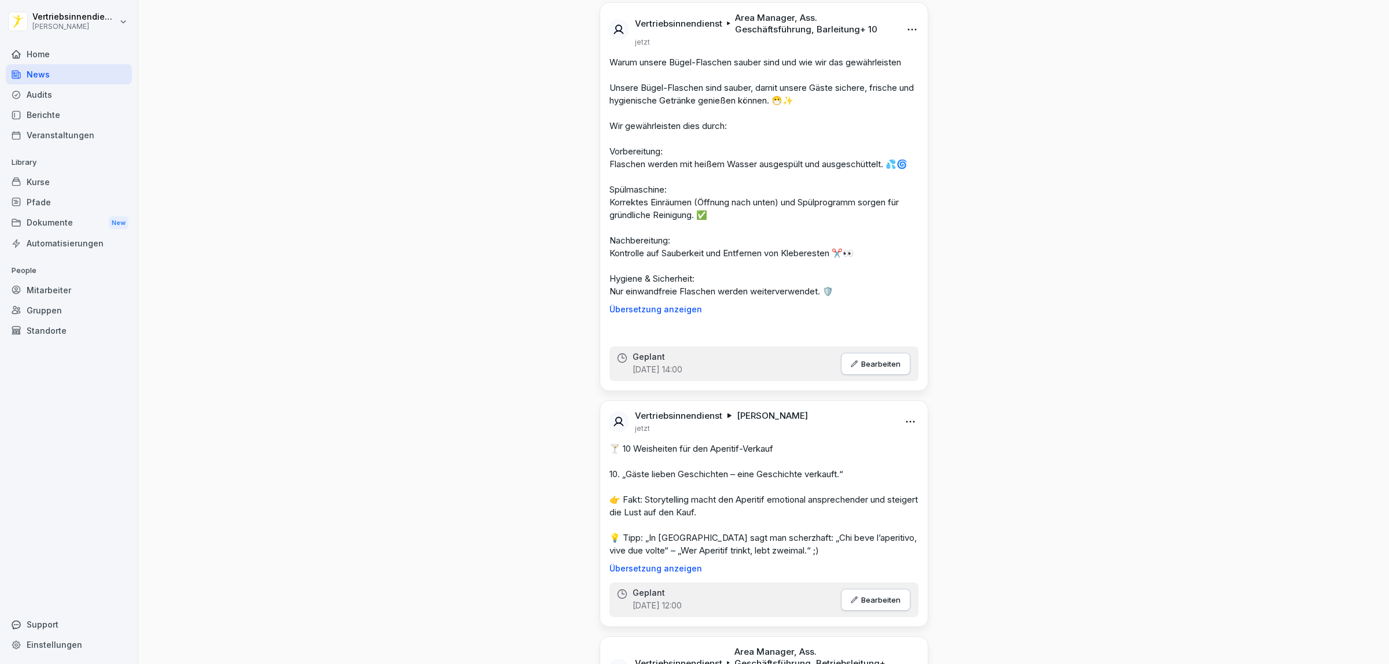
scroll to position [1953, 0]
